Goal: Information Seeking & Learning: Learn about a topic

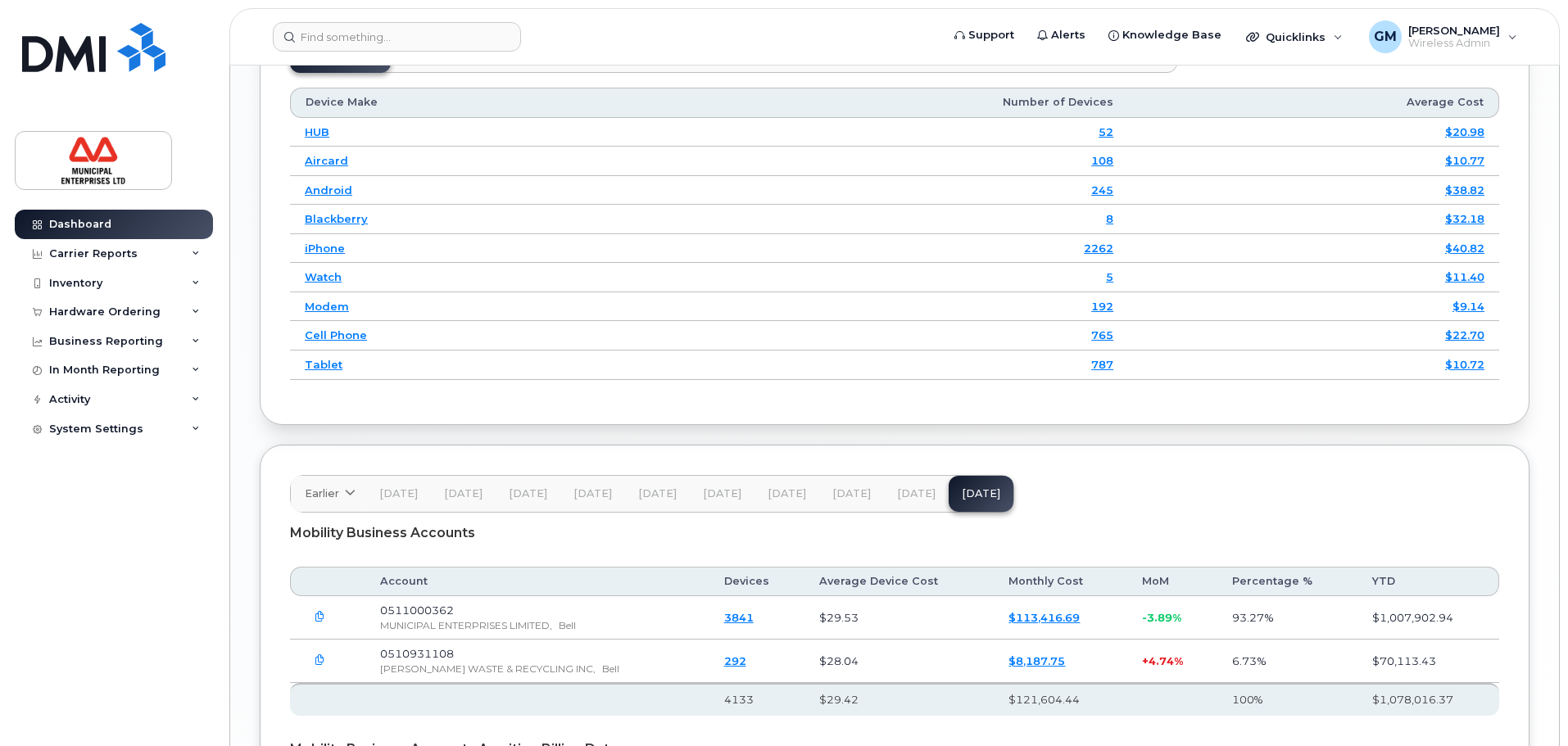
scroll to position [2497, 0]
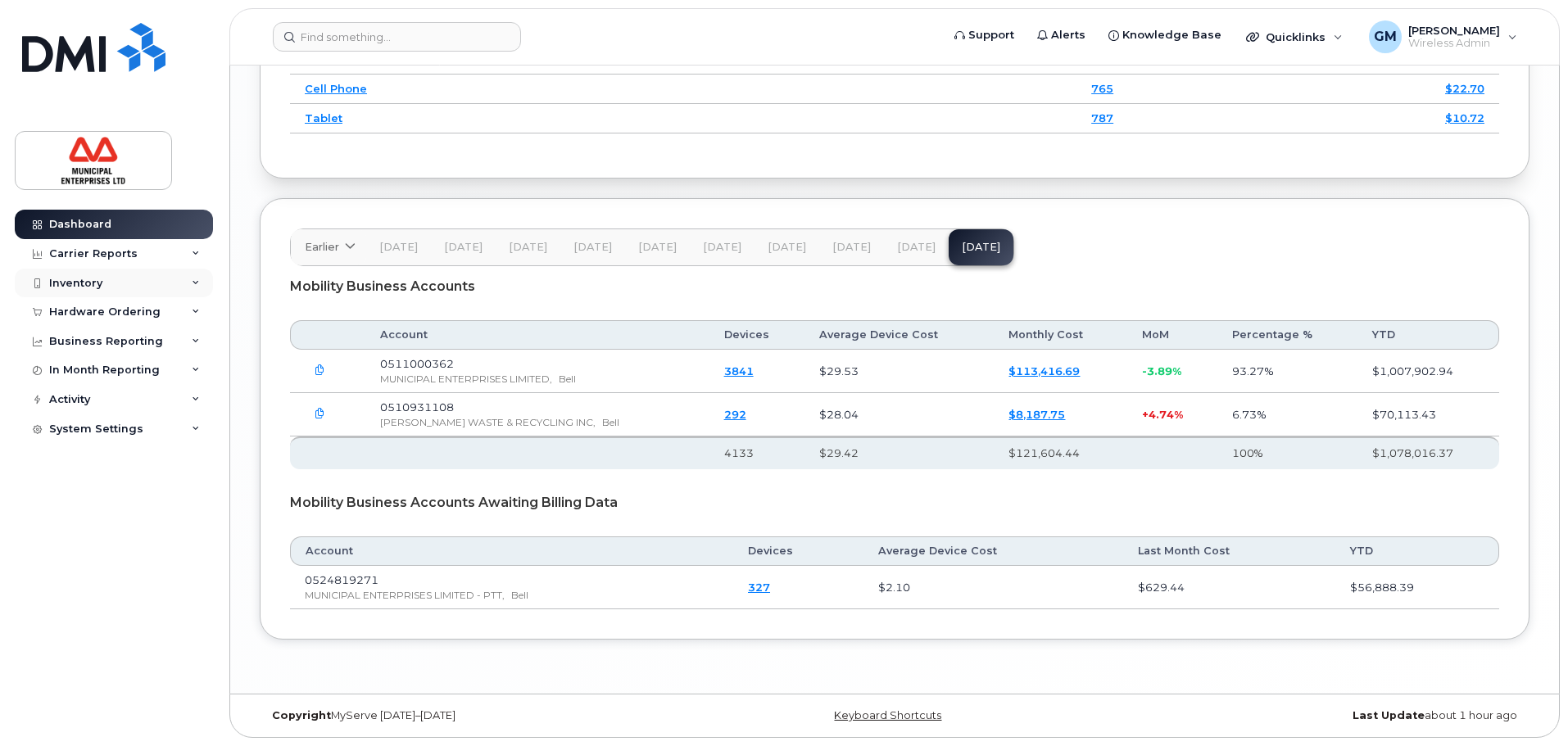
click at [86, 281] on div "Inventory" at bounding box center [76, 283] width 53 height 13
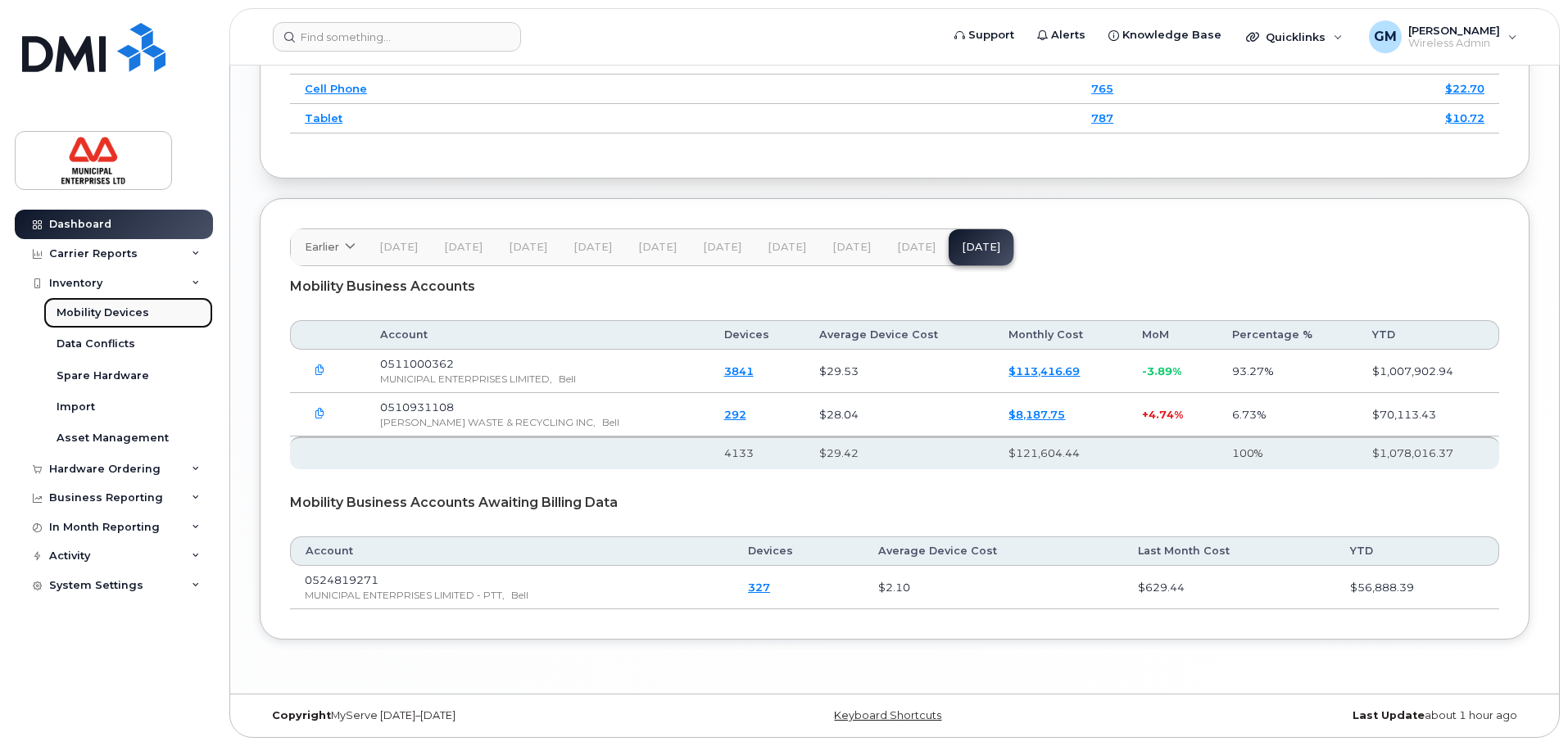
click at [100, 315] on div "Mobility Devices" at bounding box center [103, 313] width 93 height 15
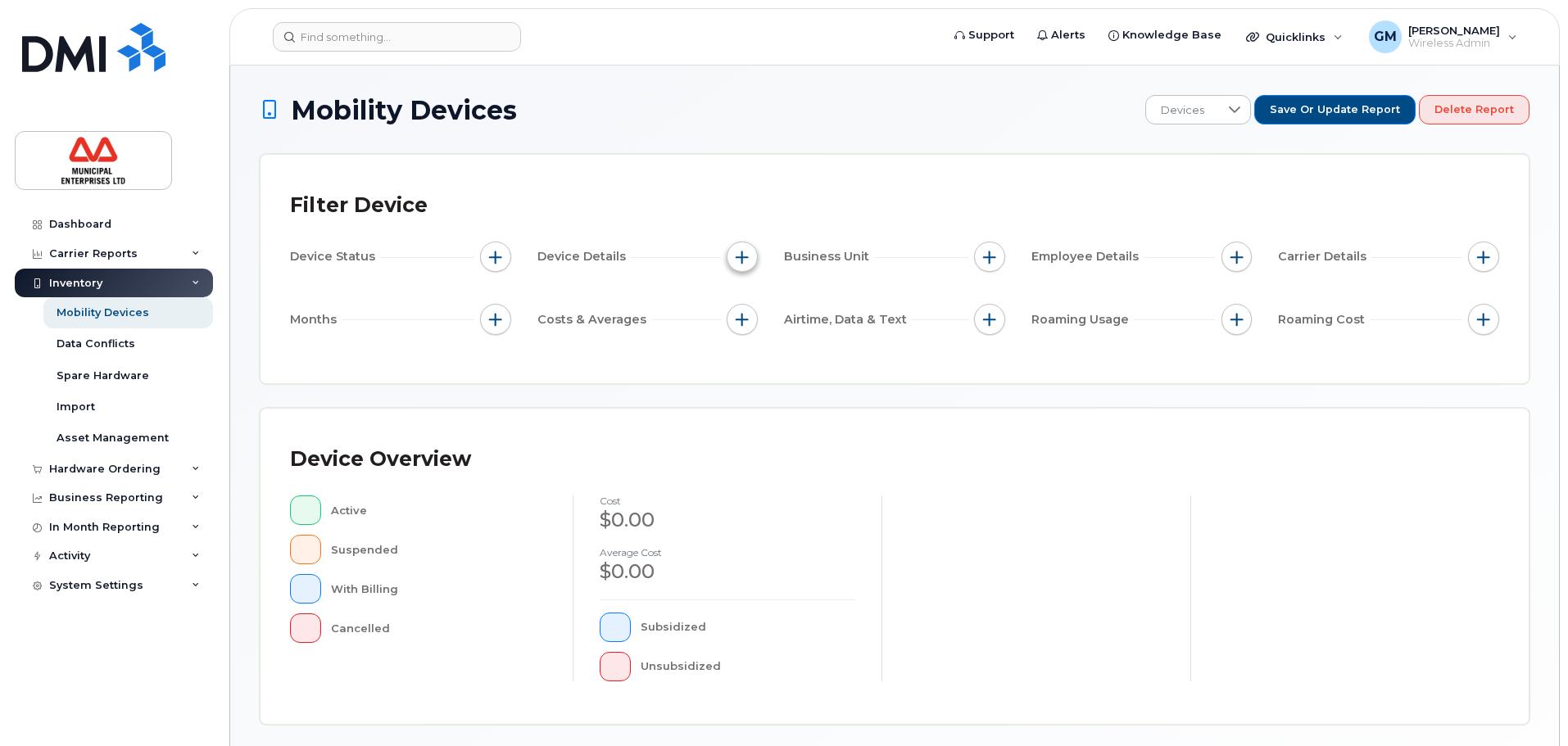
click at [753, 257] on button "button" at bounding box center [742, 257] width 31 height 31
click at [749, 254] on span "button" at bounding box center [742, 257] width 13 height 13
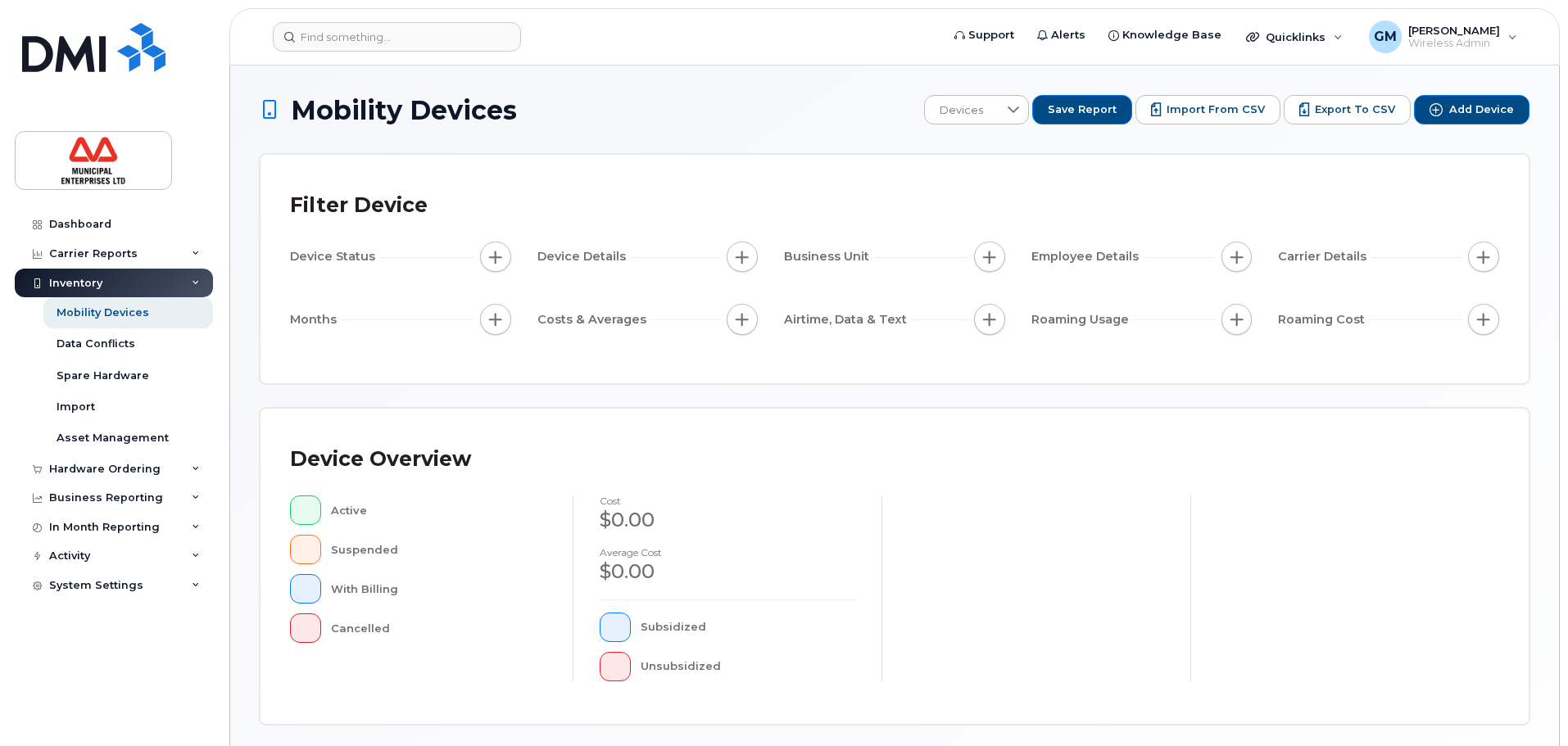
click at [1028, 427] on div "Mobility Devices Devices Save Report Import from CSV Export to CSV Add Device F…" at bounding box center [895, 569] width 1270 height 949
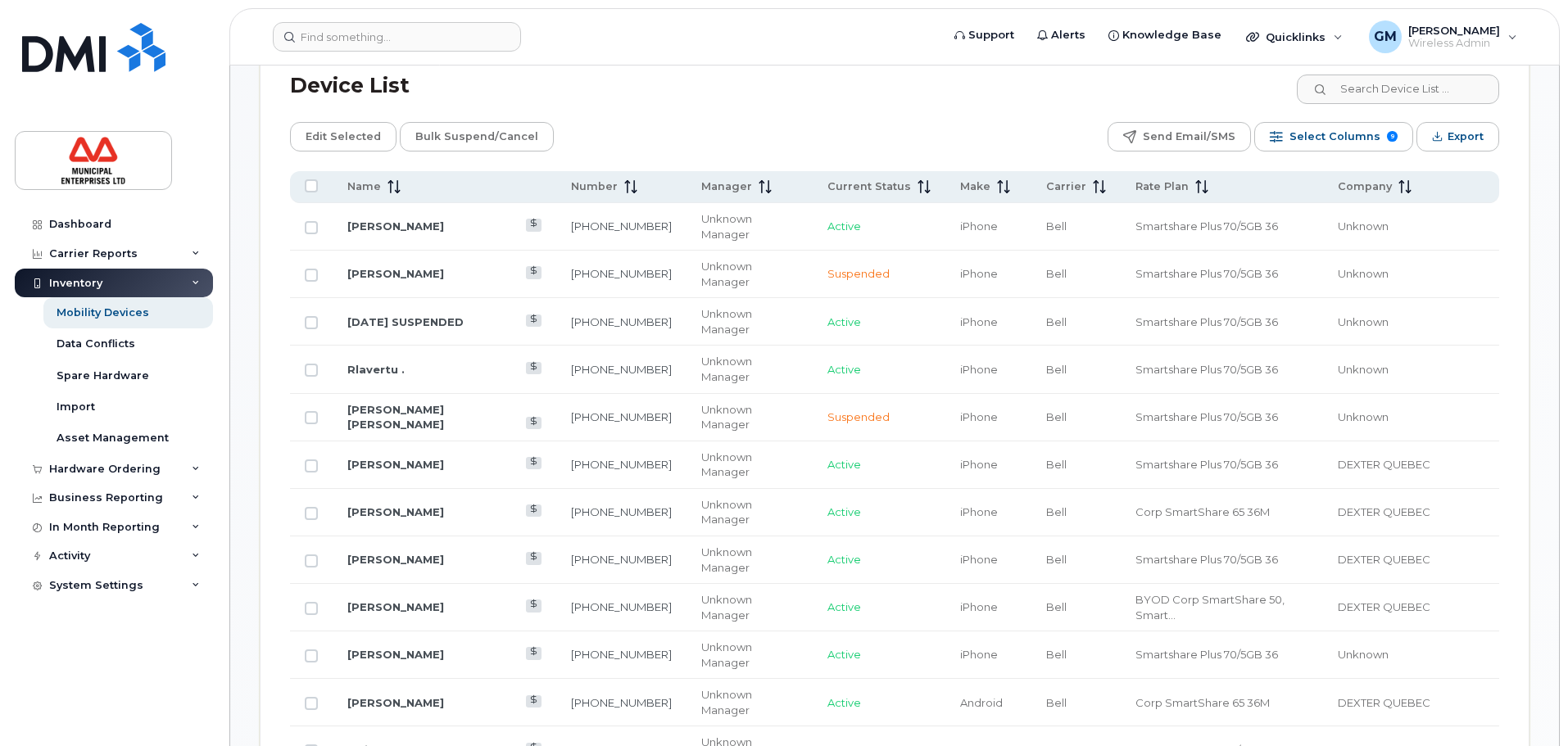
scroll to position [819, 0]
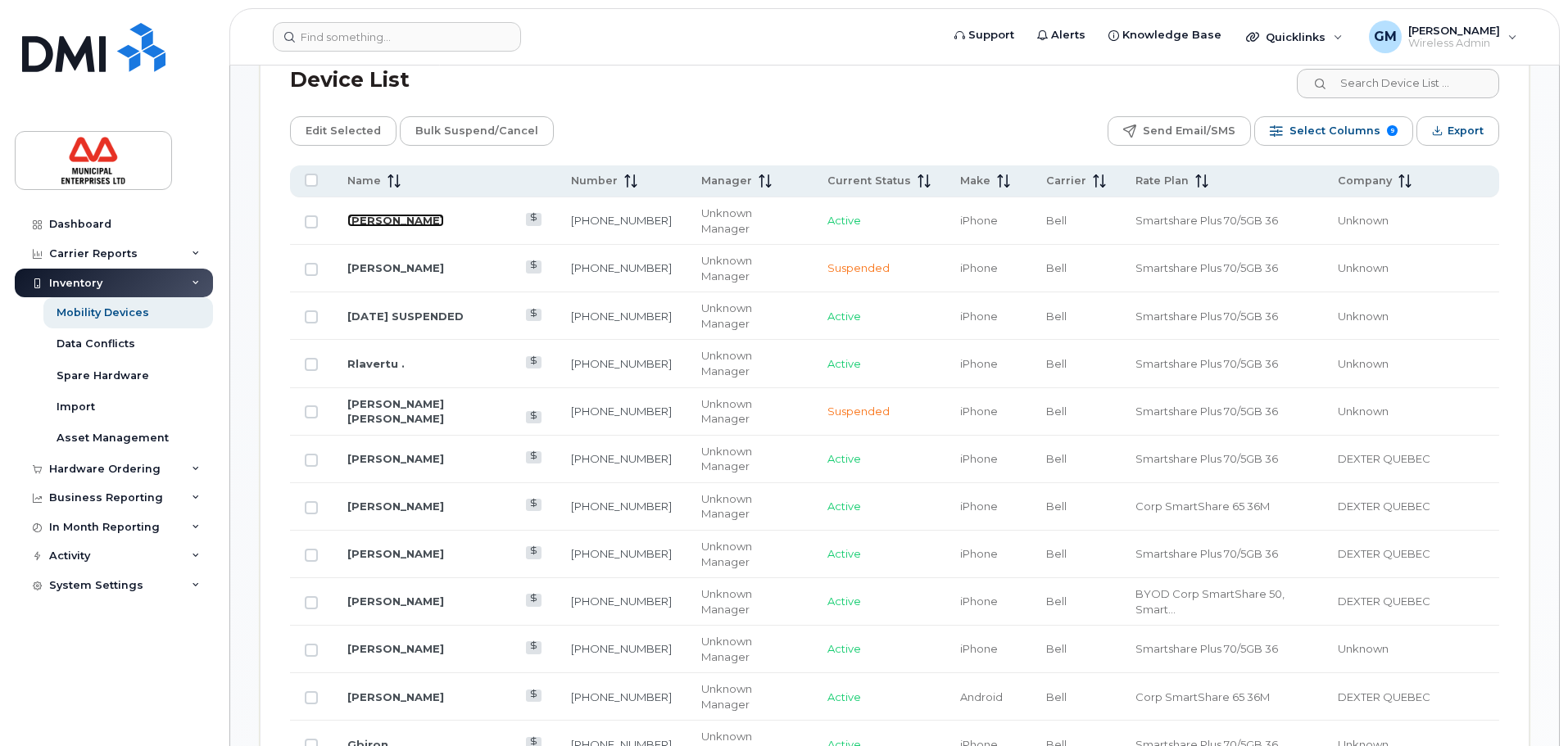
click at [405, 213] on link "Cheikh Diop" at bounding box center [396, 220] width 97 height 13
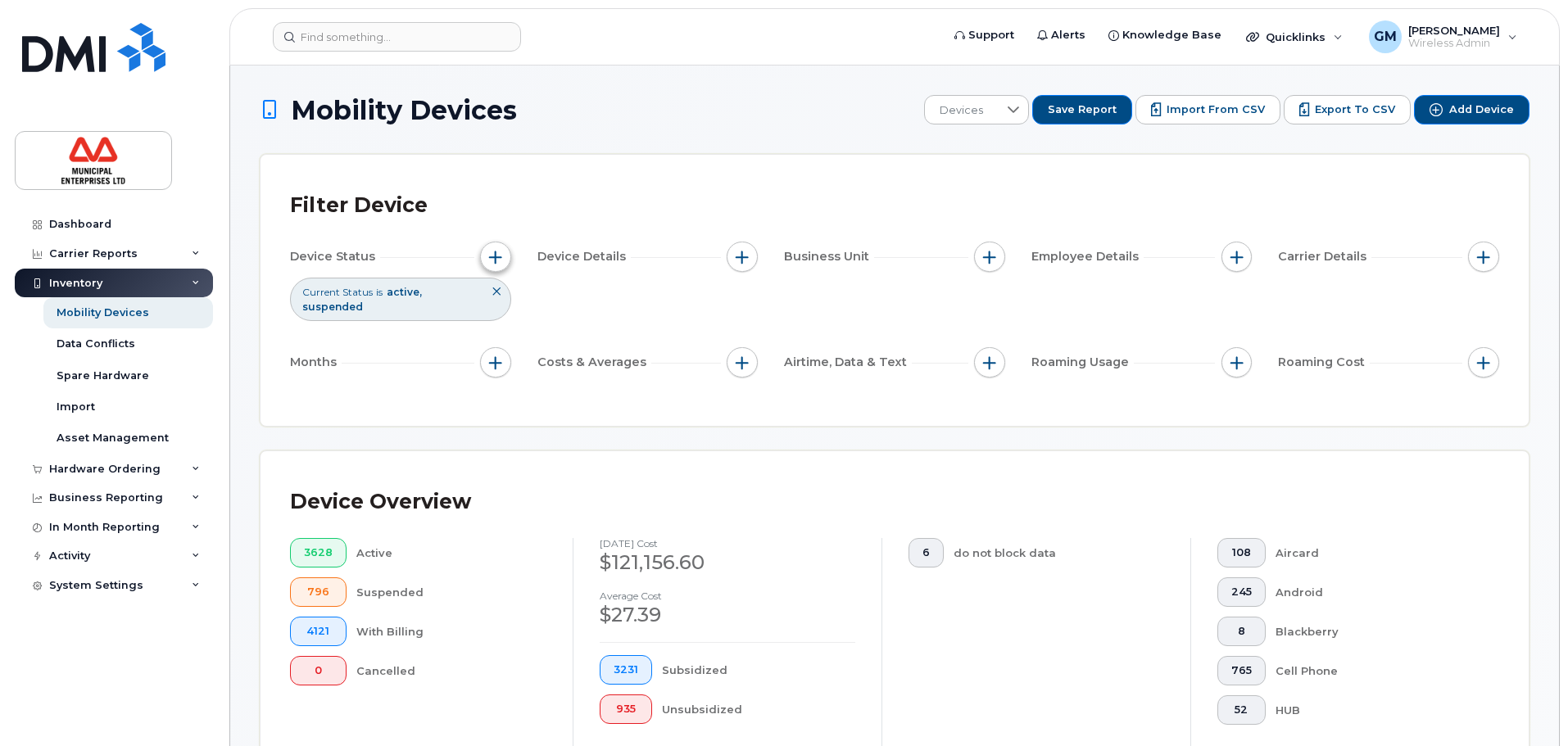
click at [503, 249] on button "button" at bounding box center [495, 257] width 31 height 31
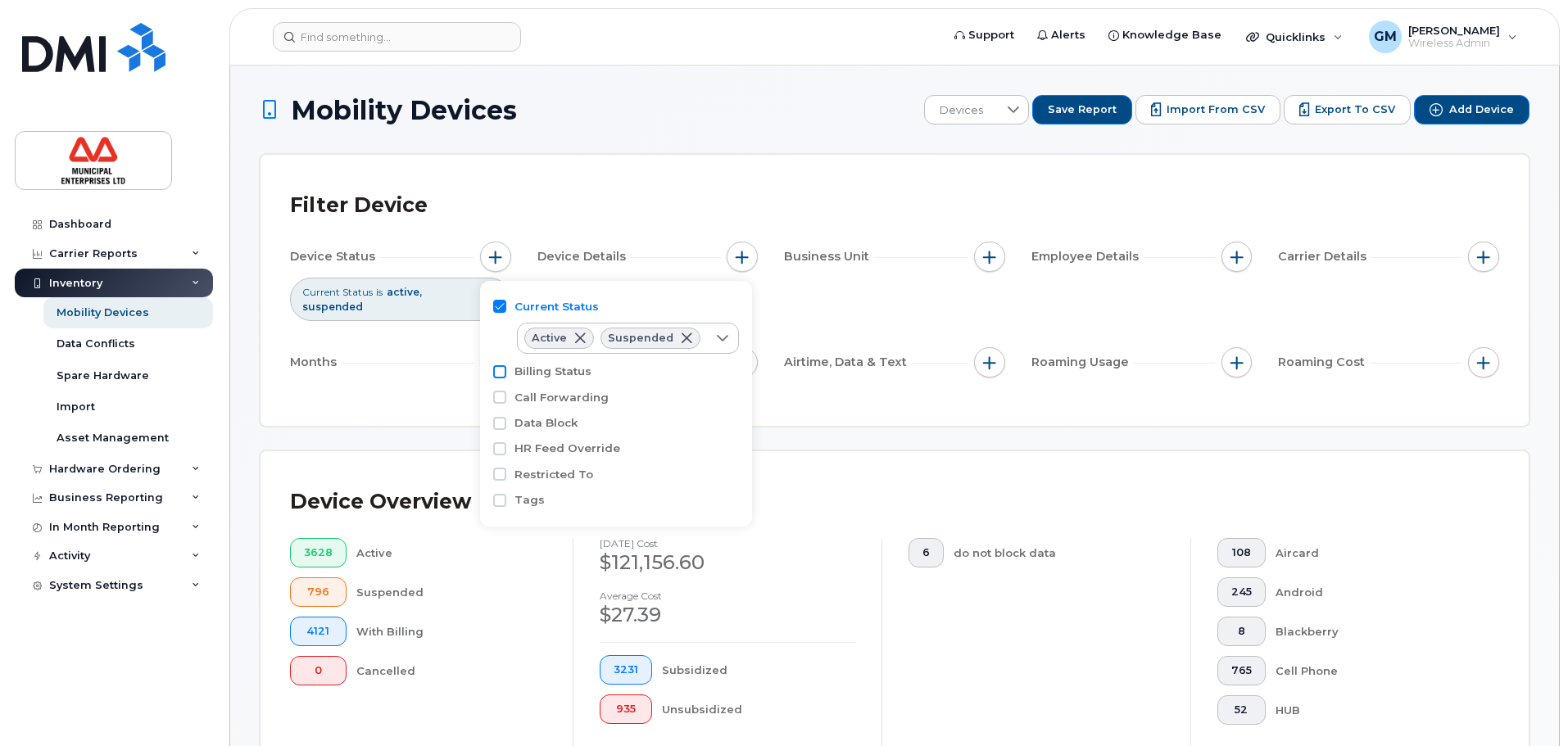
click at [501, 372] on input "Billing Status" at bounding box center [500, 372] width 13 height 13
drag, startPoint x: 641, startPoint y: 421, endPoint x: 638, endPoint y: 406, distance: 15.3
click at [640, 421] on div "Billing Status empty" at bounding box center [616, 390] width 245 height 63
click at [638, 405] on div "empty" at bounding box center [612, 403] width 190 height 27
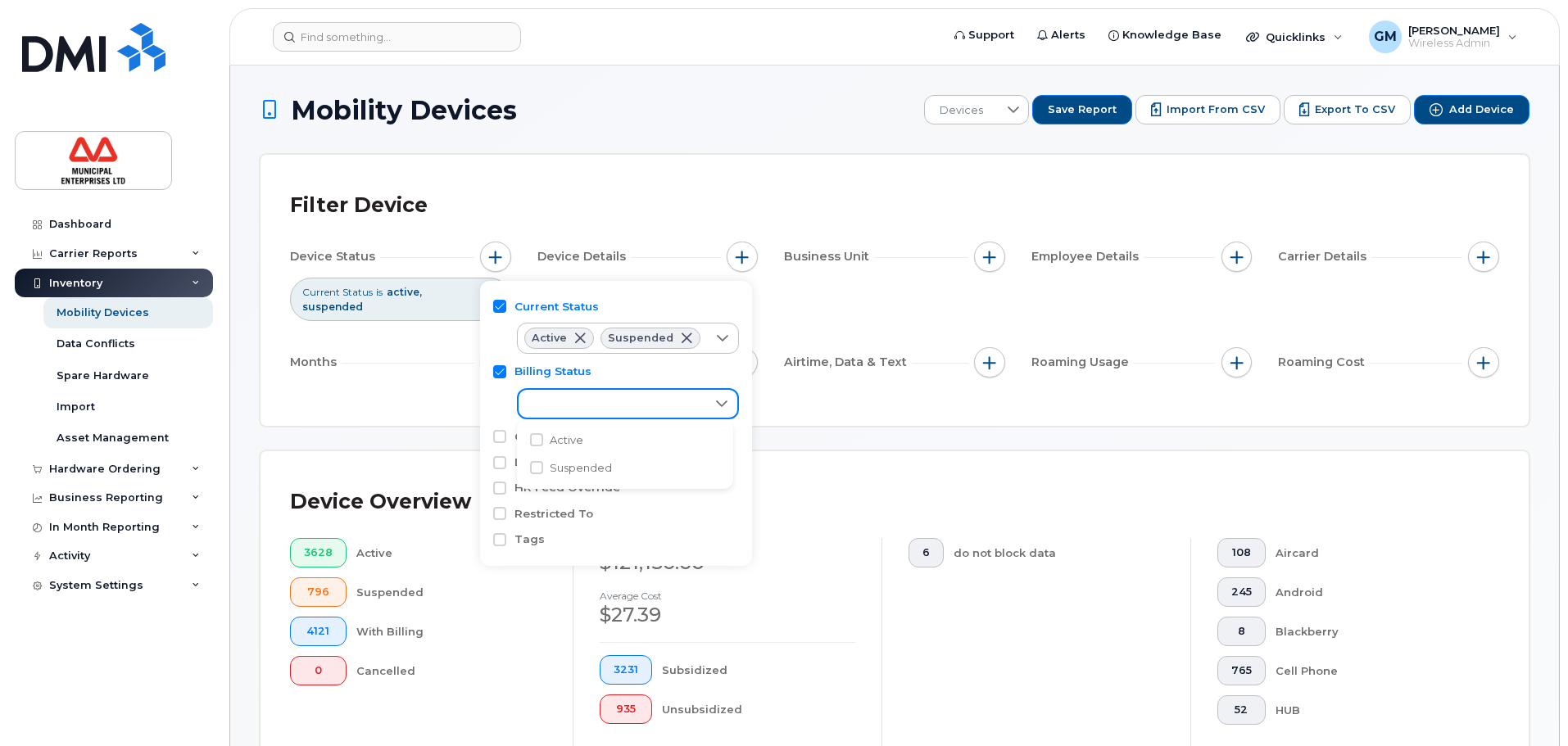
click at [638, 405] on div "empty" at bounding box center [612, 404] width 188 height 27
click at [502, 373] on input "Billing Status" at bounding box center [500, 372] width 13 height 13
checkbox input "false"
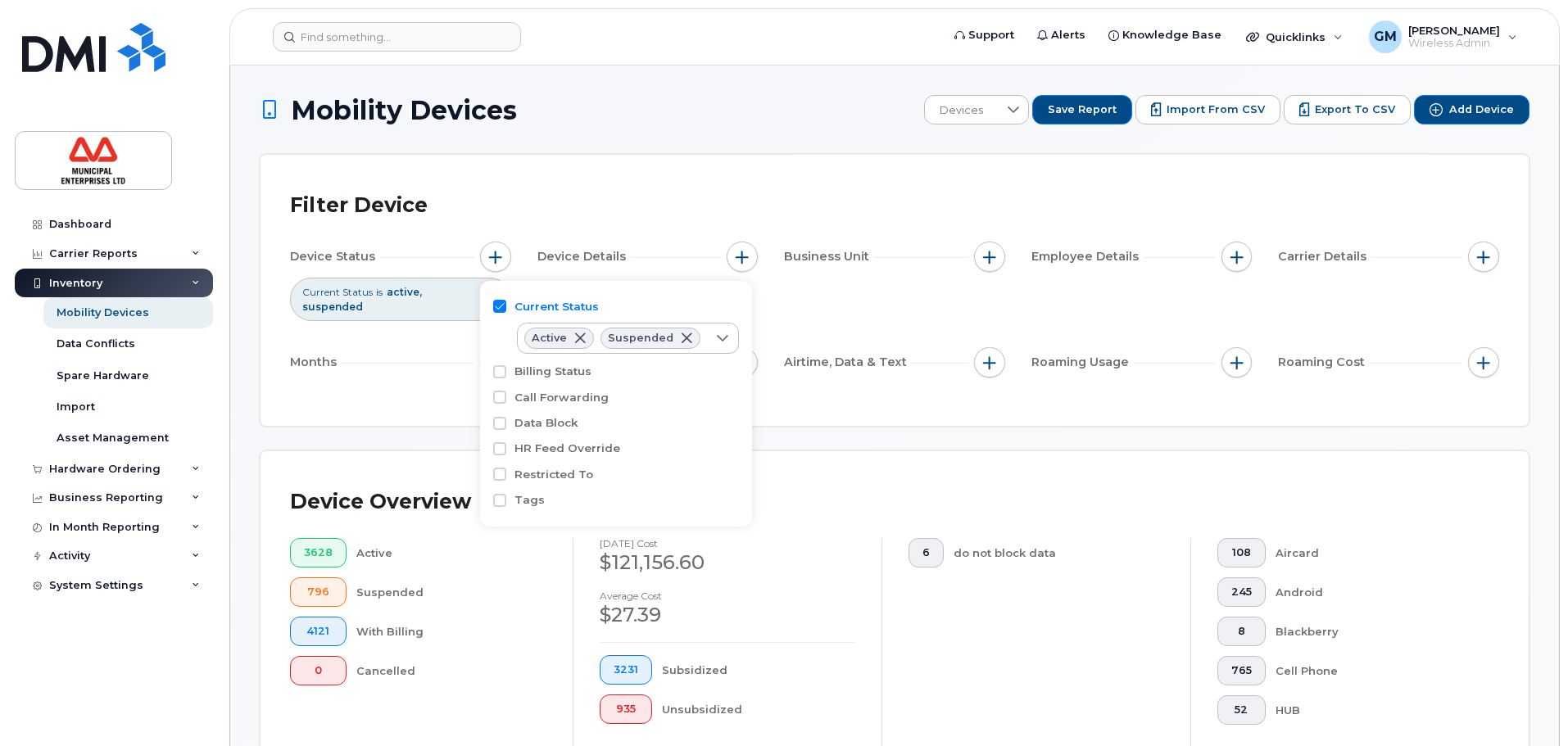
click at [611, 242] on div "Device Details" at bounding box center [648, 257] width 222 height 31
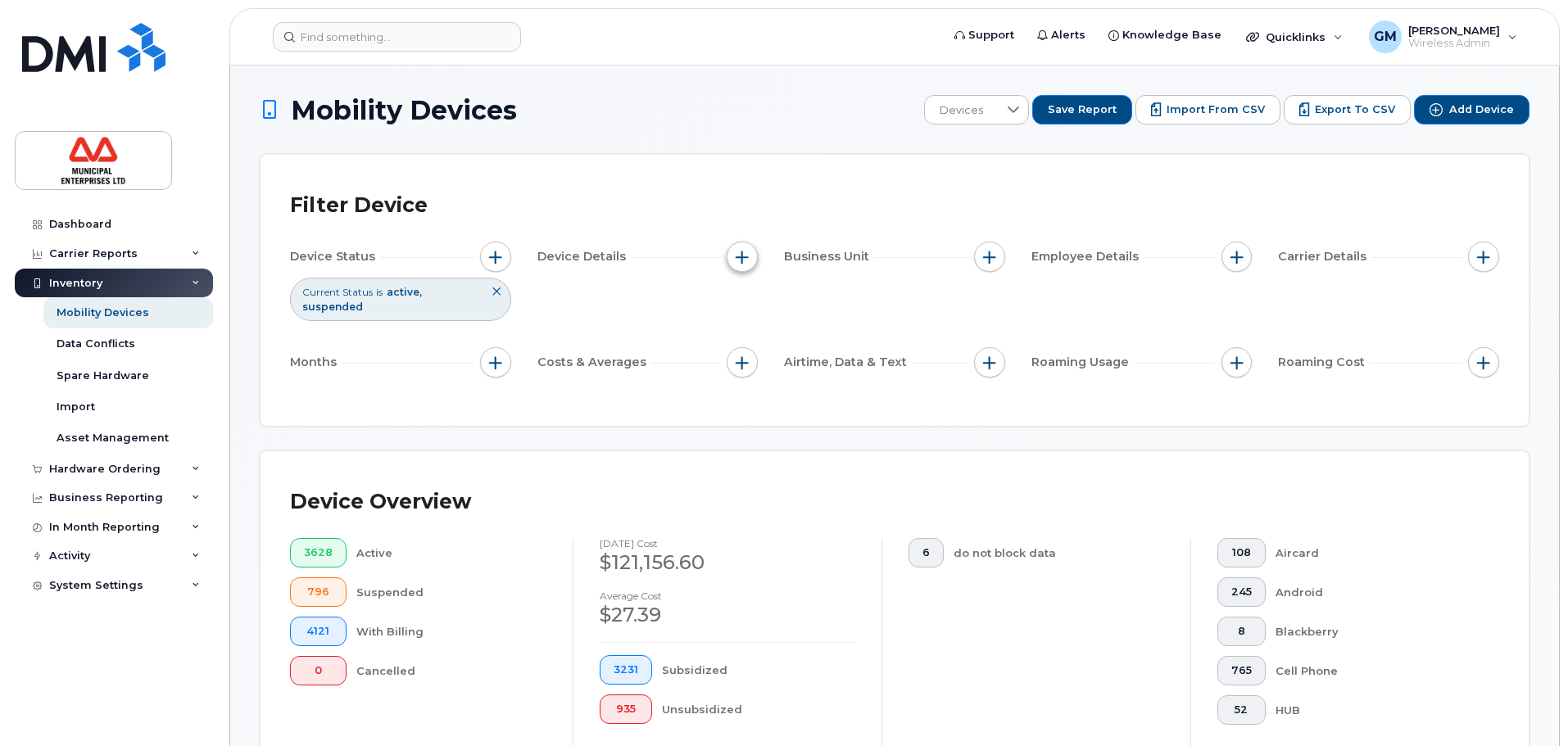
click at [745, 255] on span "button" at bounding box center [742, 257] width 13 height 13
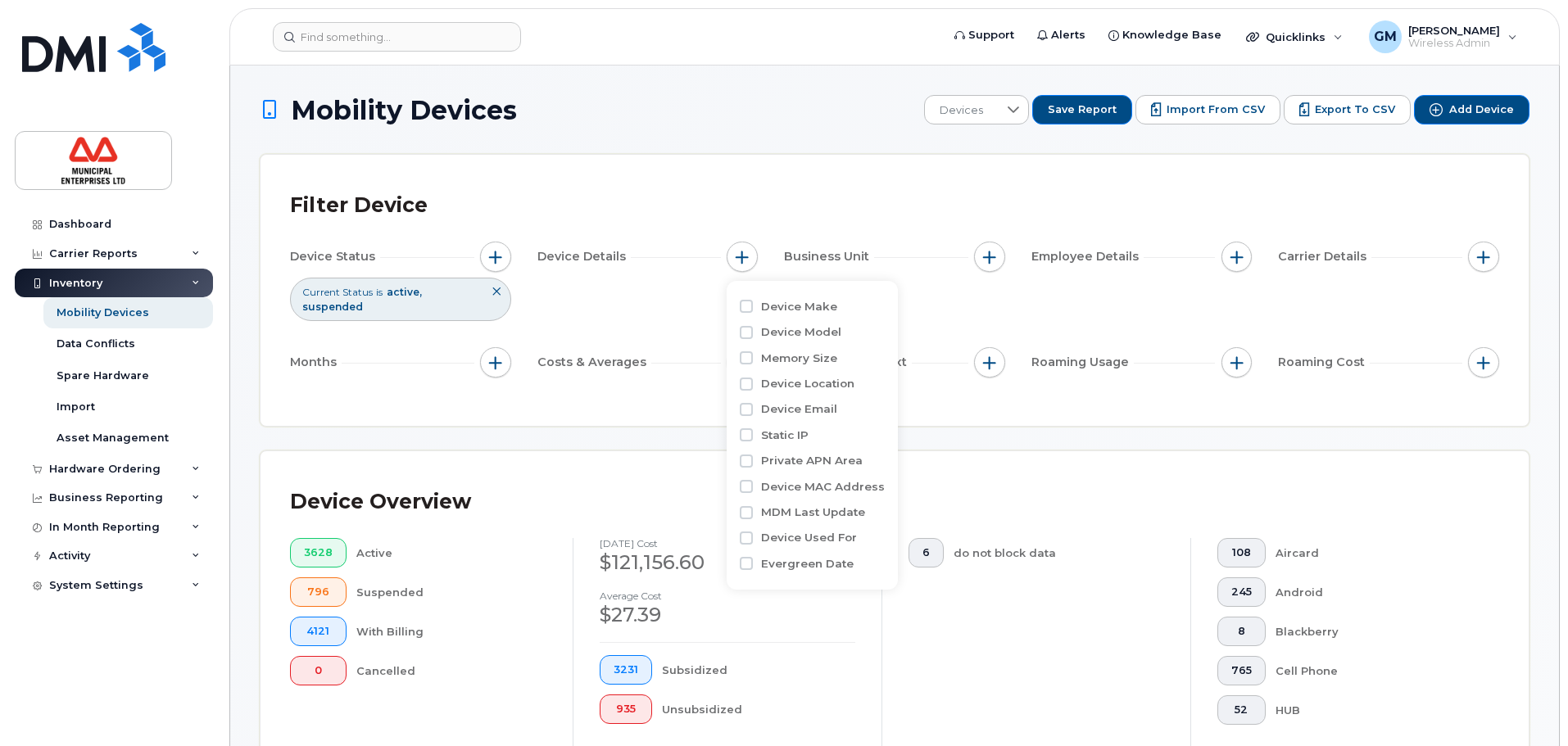
click at [965, 260] on div "Business Unit" at bounding box center [895, 257] width 222 height 31
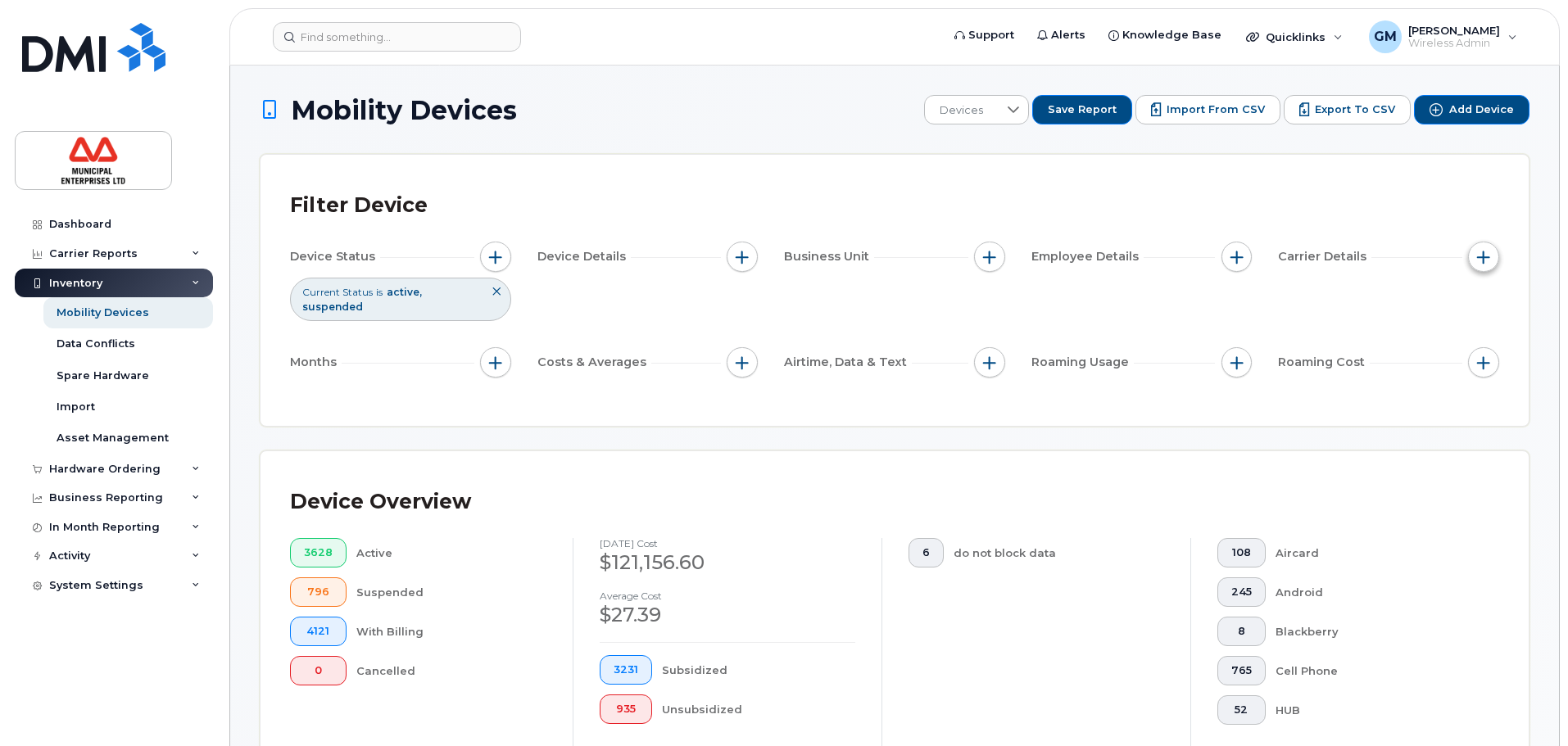
click at [1495, 254] on button "button" at bounding box center [1484, 257] width 31 height 31
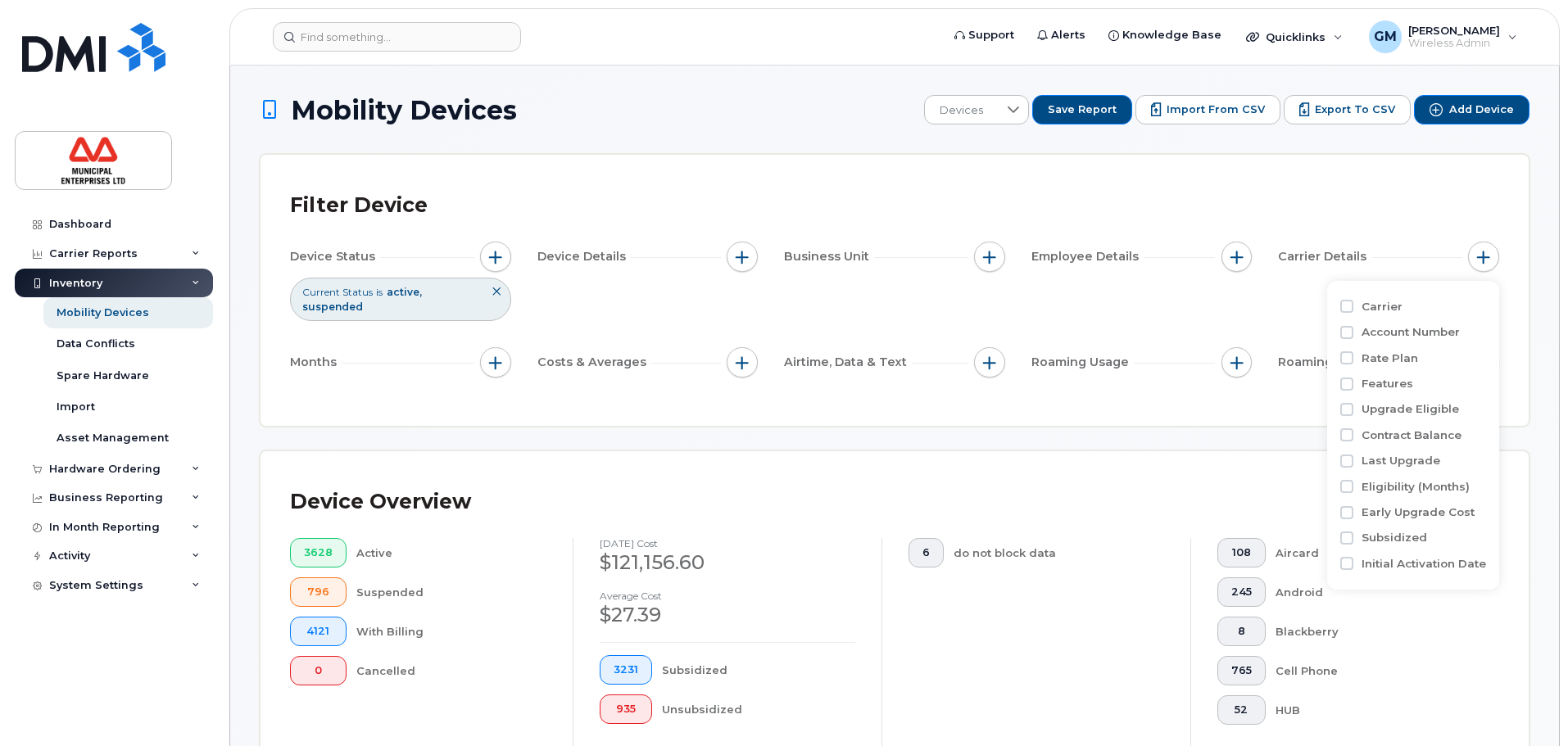
click at [1393, 409] on label "Upgrade Eligible" at bounding box center [1410, 408] width 97 height 16
click at [1339, 413] on div "Carrier Account Number Rate Plan Features Upgrade Eligible Contract Balance Las…" at bounding box center [1413, 435] width 172 height 308
click at [1345, 412] on input "Upgrade Eligible" at bounding box center [1347, 409] width 13 height 13
checkbox input "true"
click at [1427, 473] on span at bounding box center [1410, 477] width 90 height 29
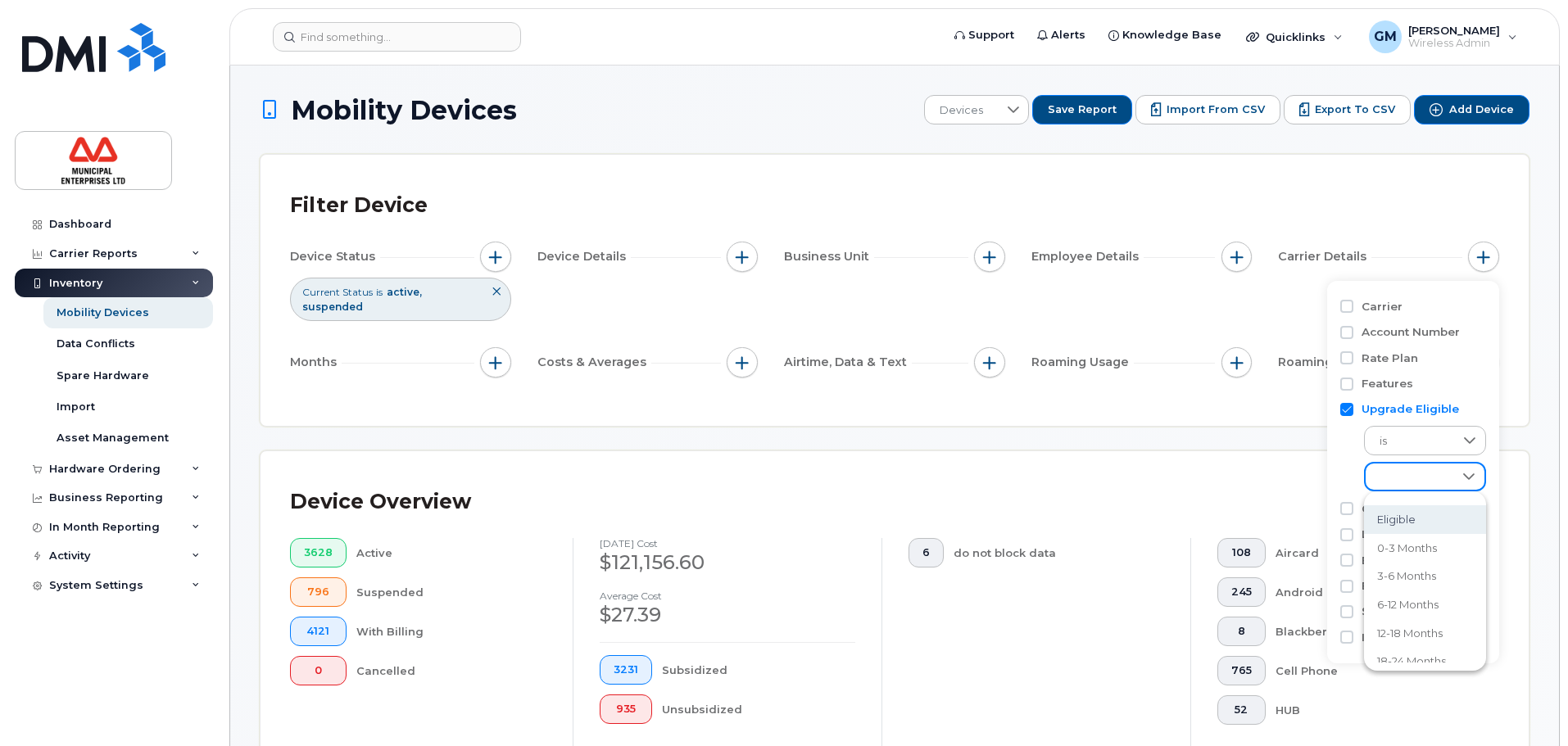
click at [1414, 514] on span "Eligible" at bounding box center [1397, 519] width 38 height 16
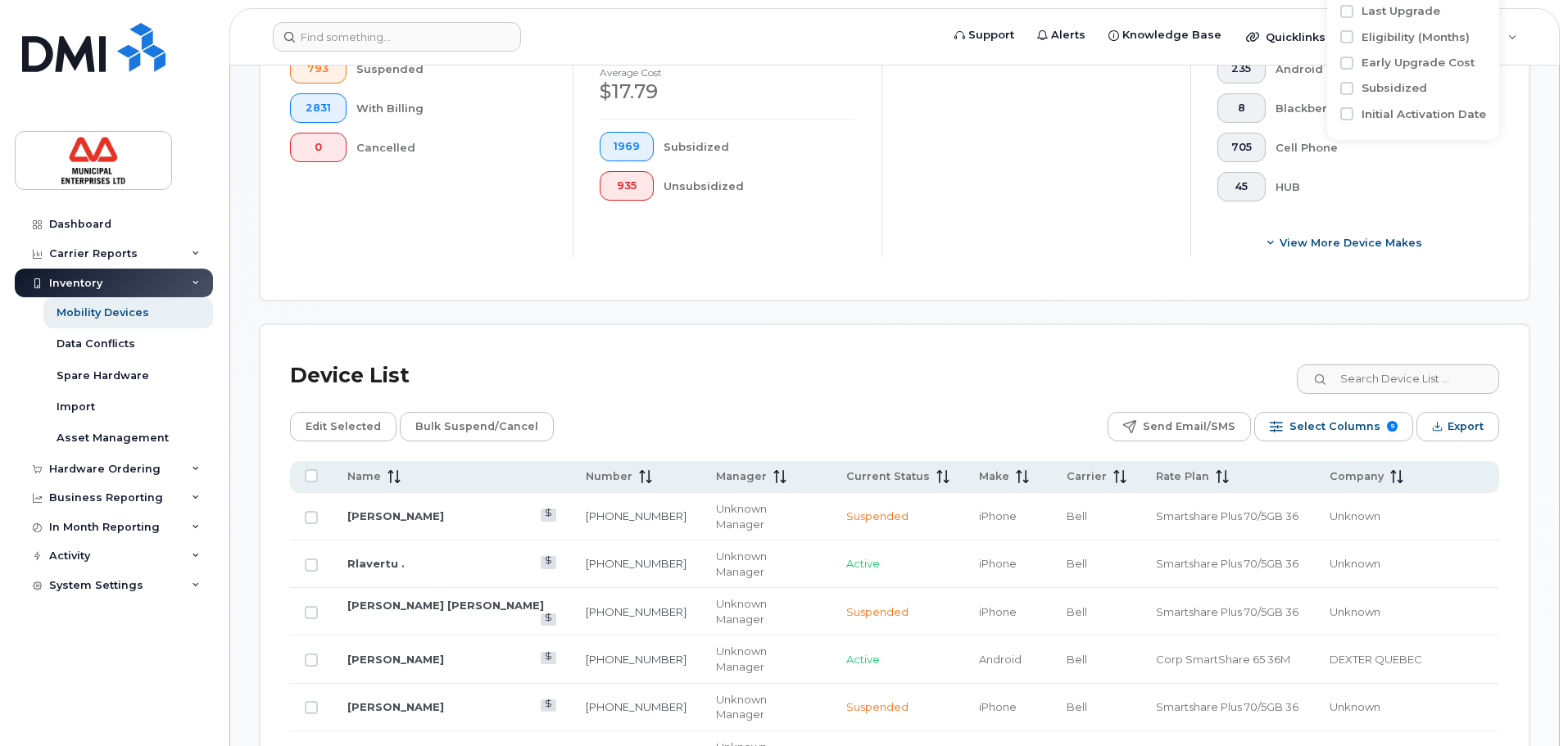
scroll to position [245, 0]
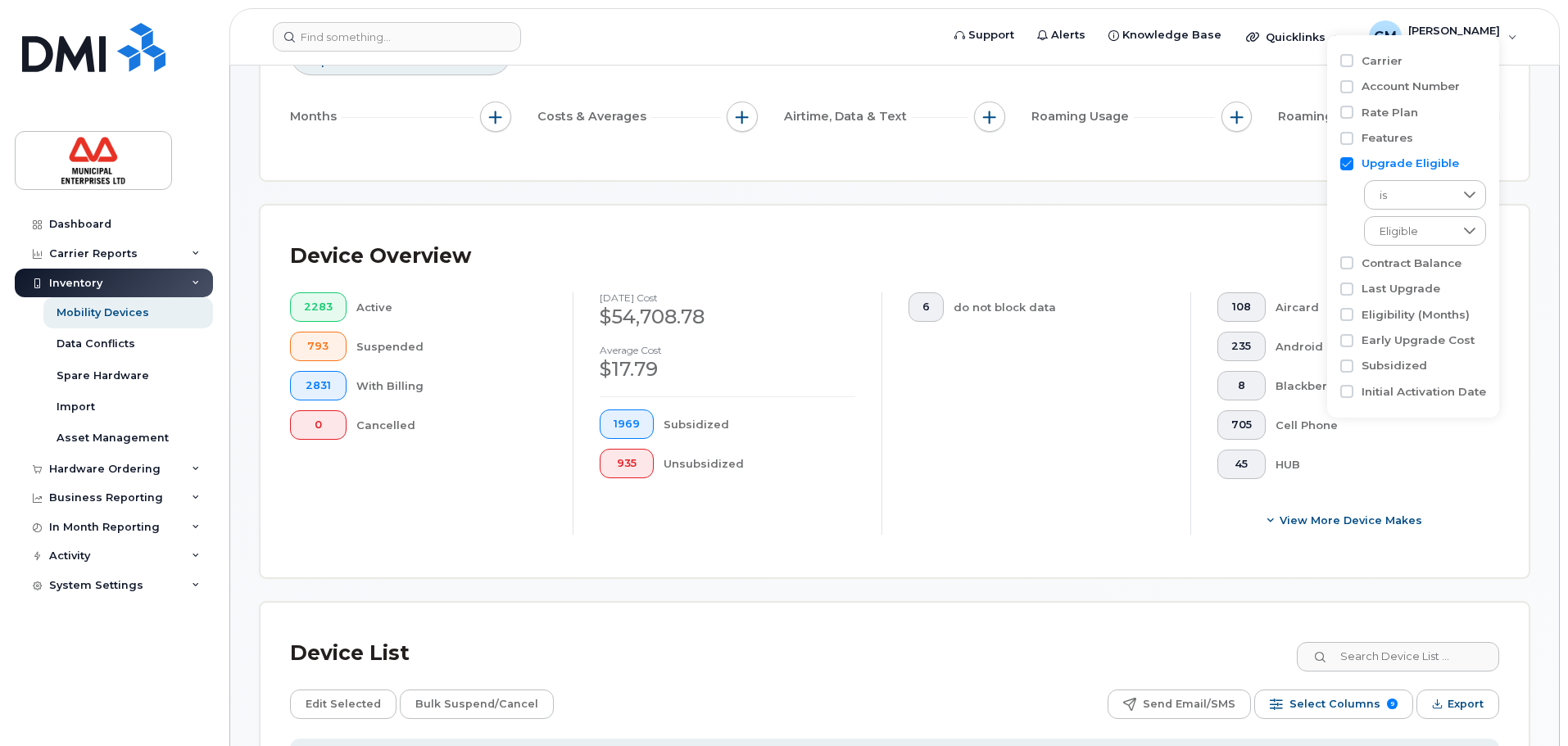
click at [982, 550] on div "Device Overview 2283 Active 793 Suspended 2831 With Billing 0 Cancelled August …" at bounding box center [894, 392] width 1269 height 372
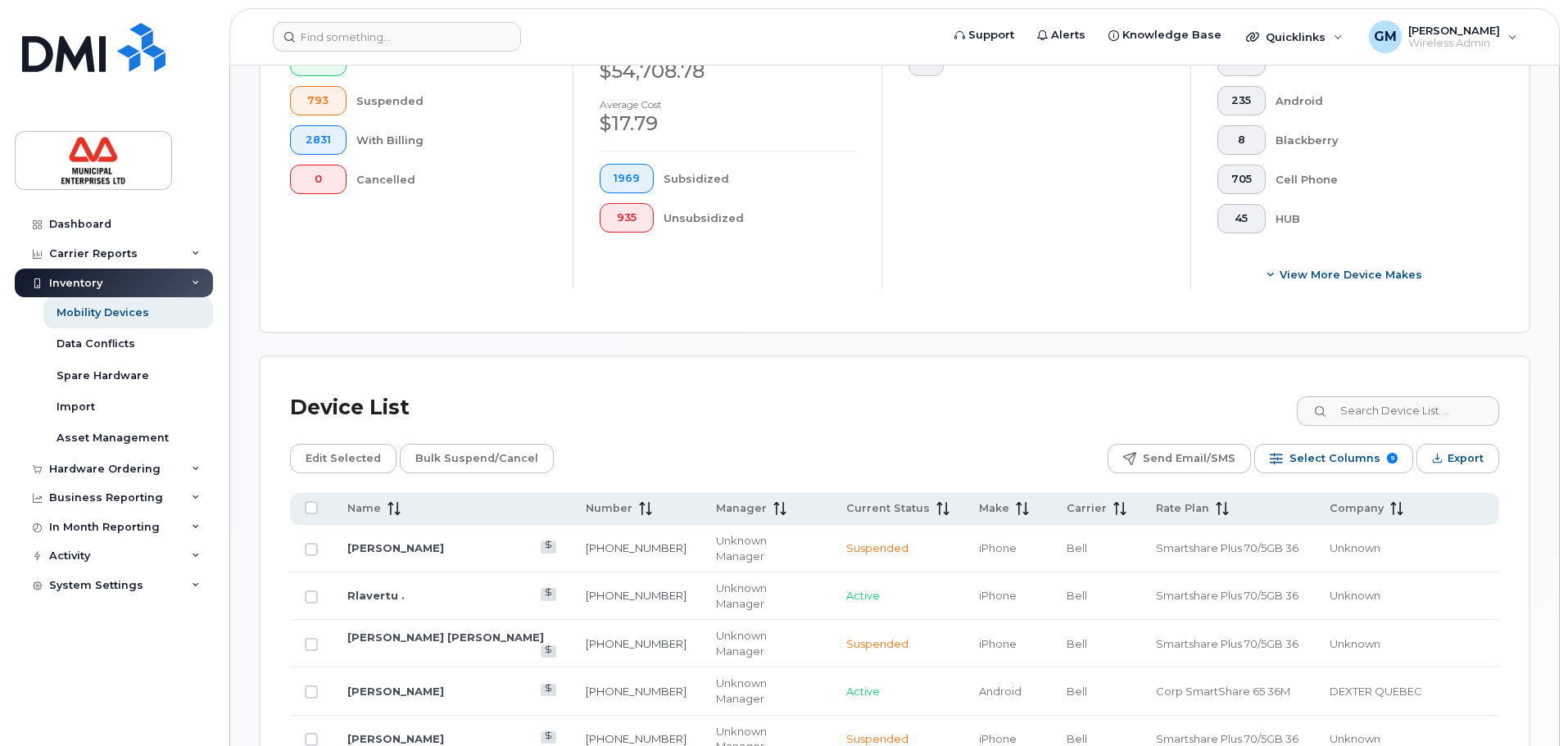
scroll to position [901, 0]
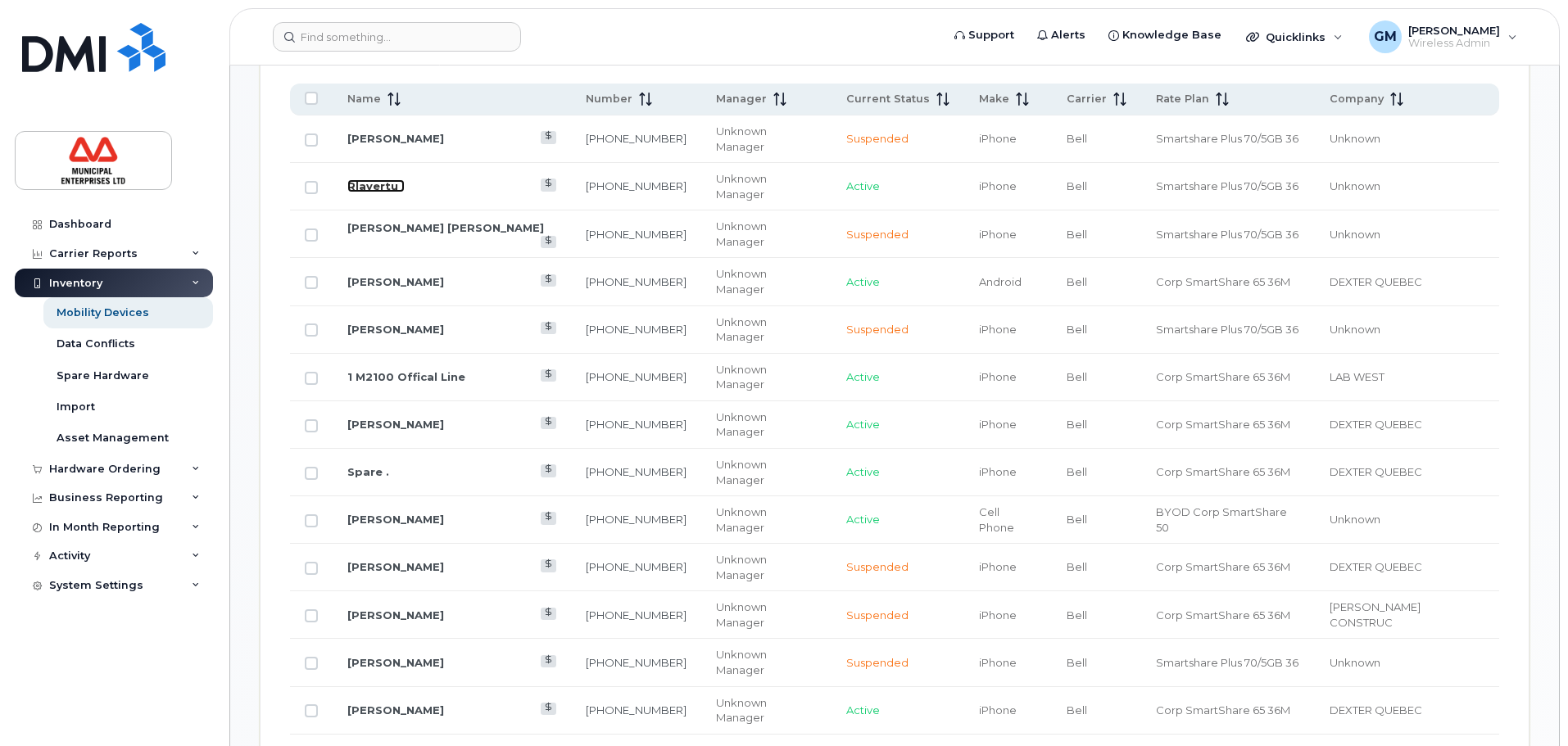
click at [378, 179] on link "Rlavertu ." at bounding box center [376, 186] width 58 height 13
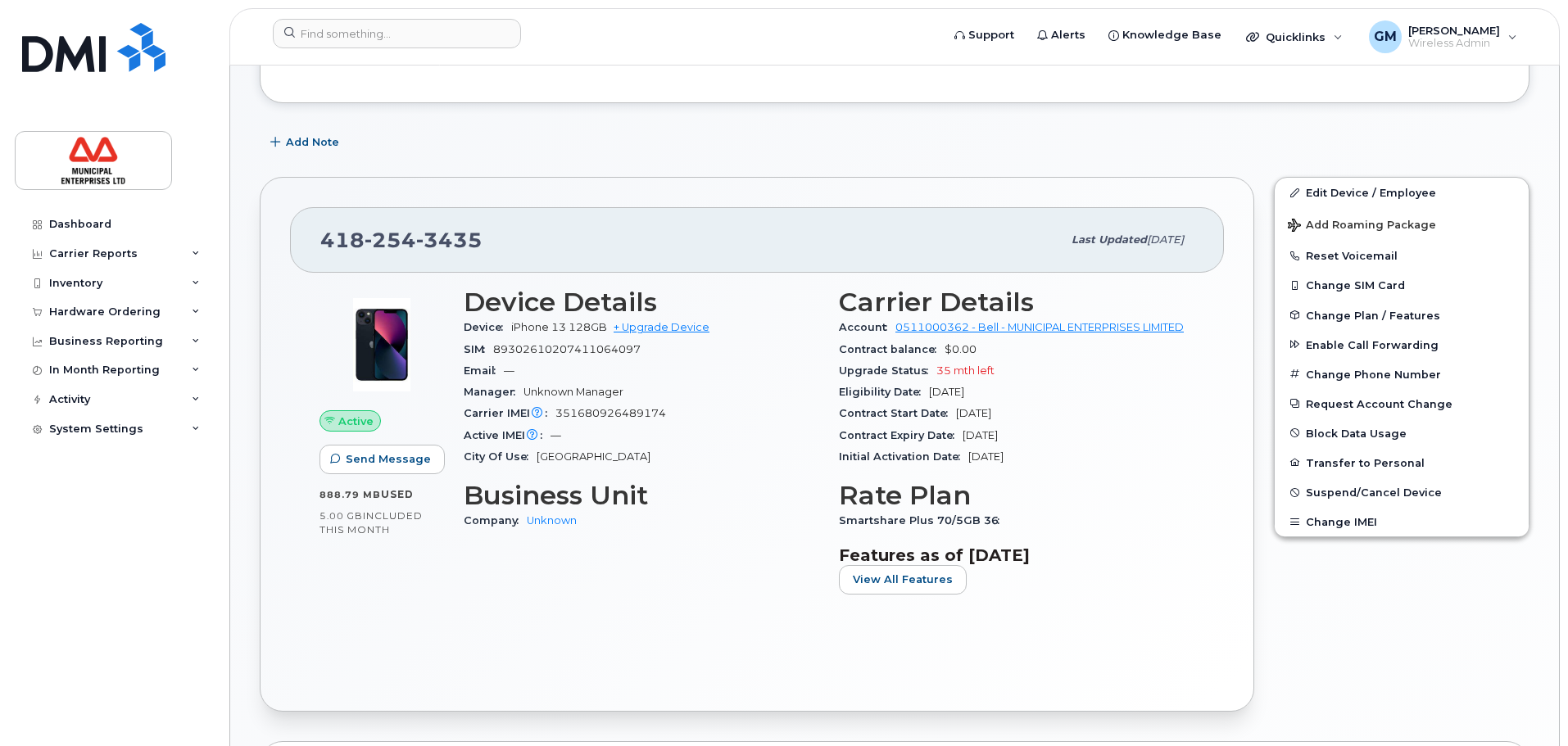
scroll to position [328, 0]
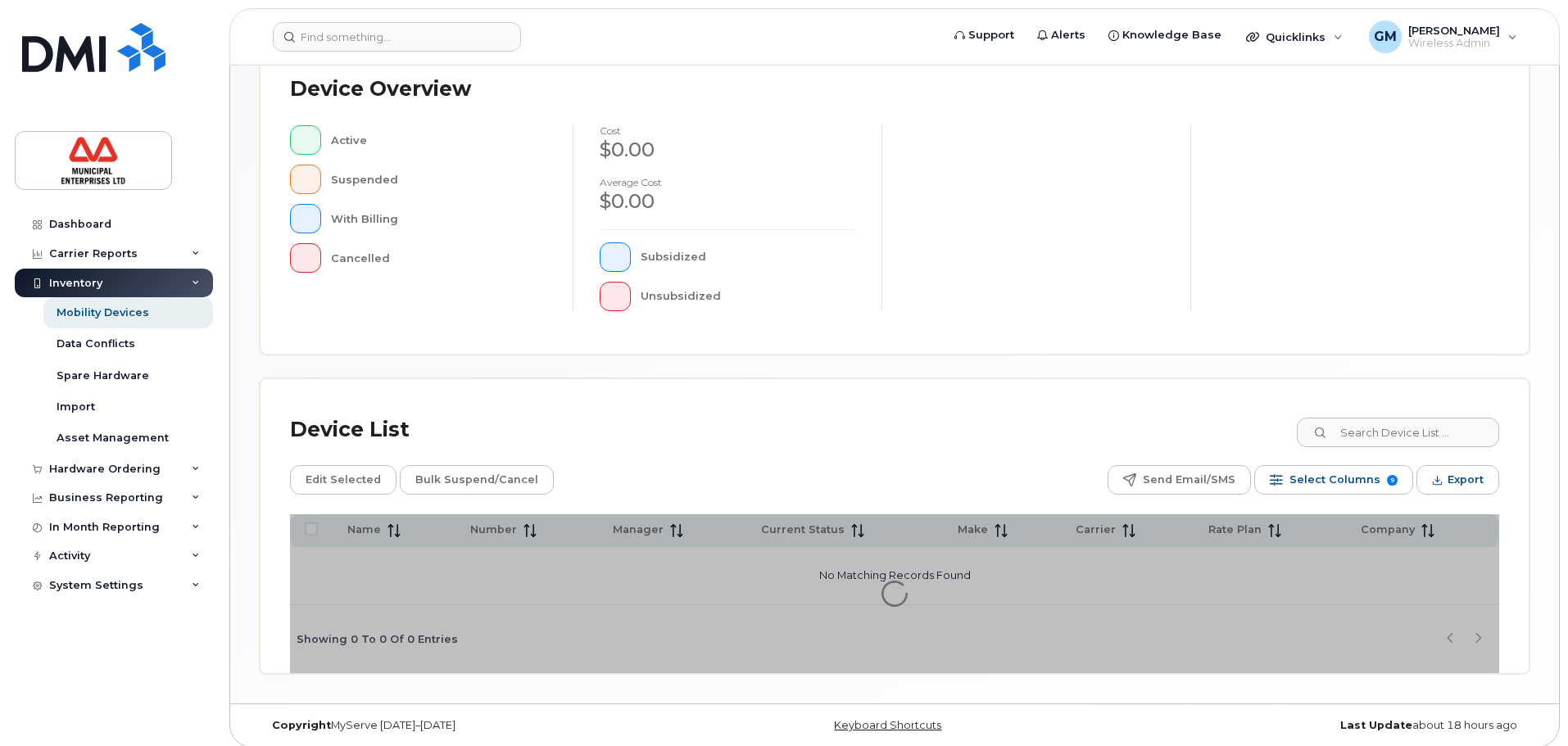
scroll to position [380, 0]
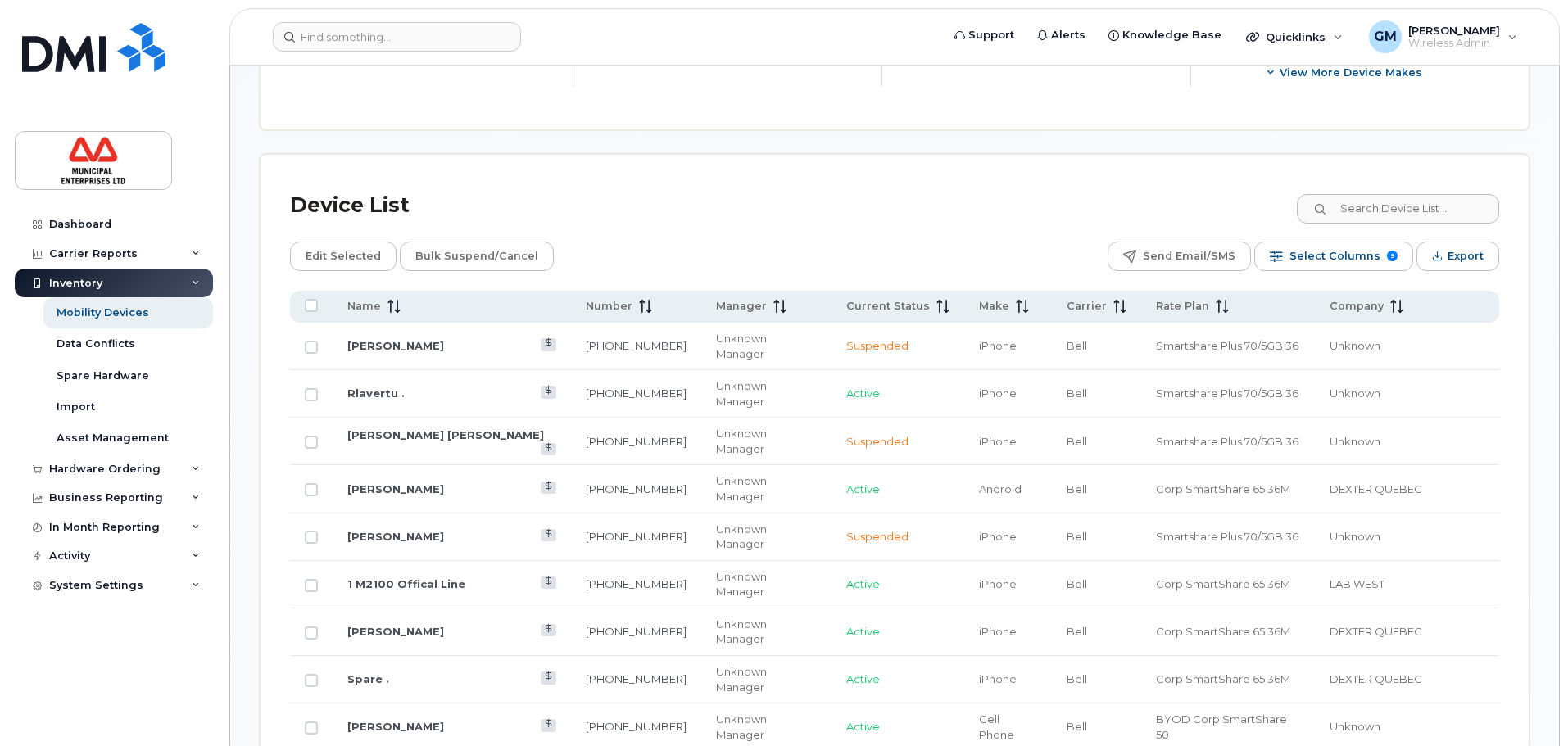
scroll to position [708, 0]
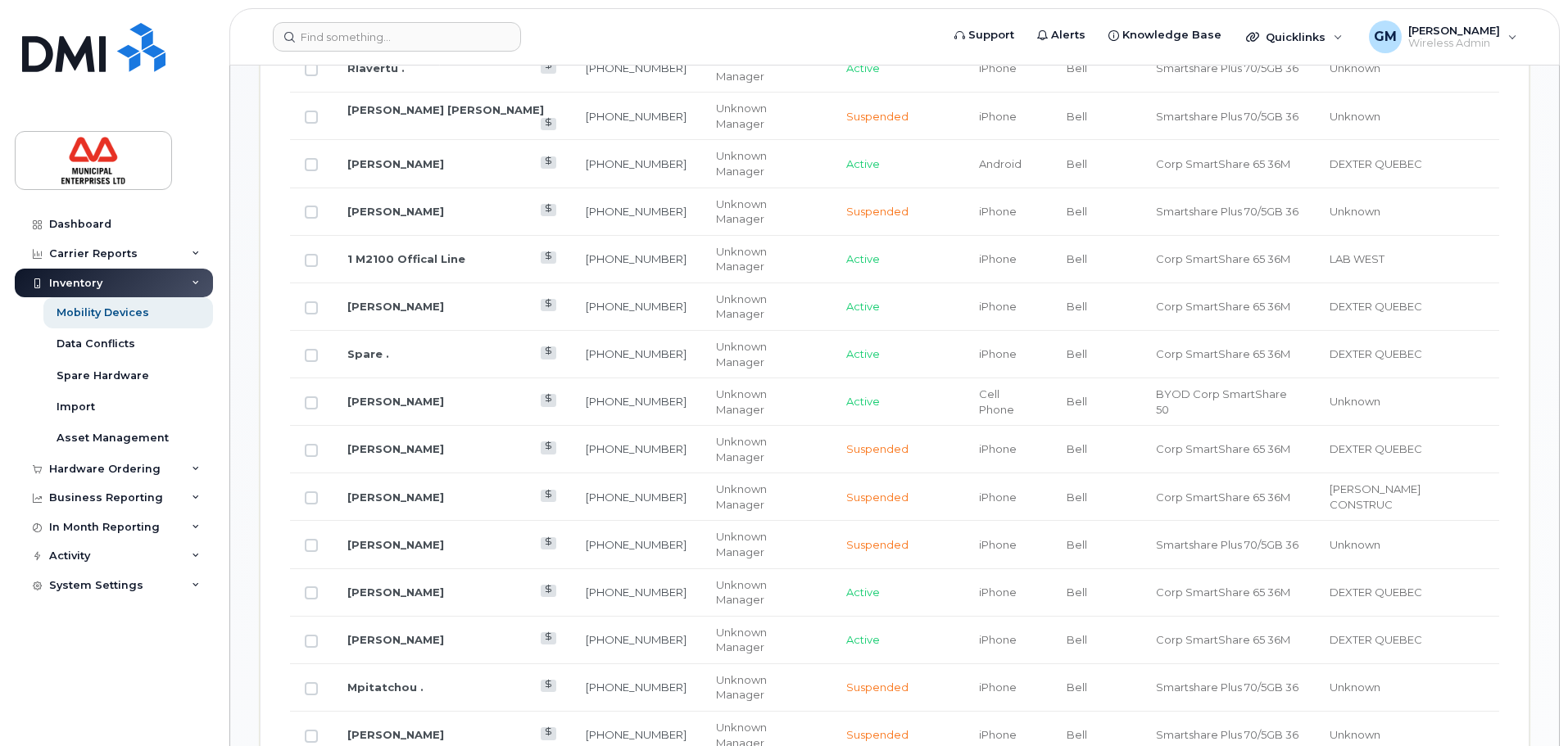
scroll to position [1035, 0]
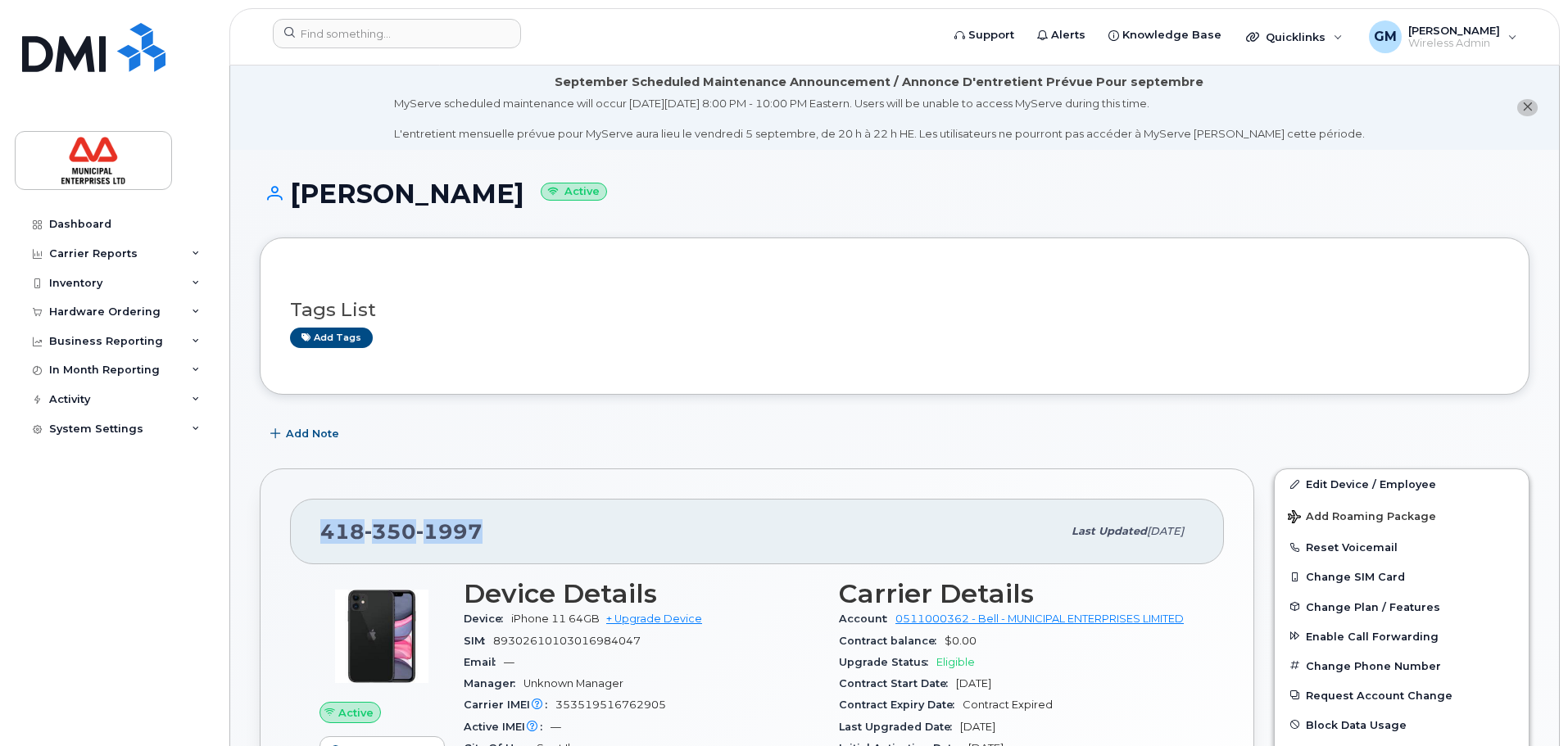
drag, startPoint x: 240, startPoint y: 578, endPoint x: 306, endPoint y: 536, distance: 78.2
click at [306, 536] on div "418 350 1997 Last updated Jun 09, 2025" at bounding box center [757, 532] width 934 height 66
